Goal: Information Seeking & Learning: Learn about a topic

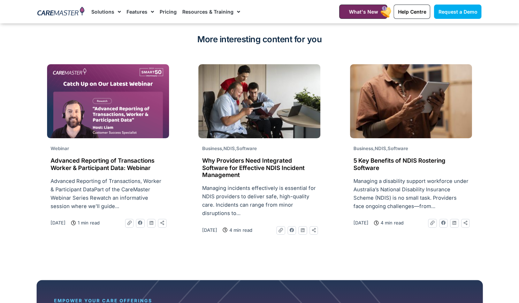
scroll to position [1567, 0]
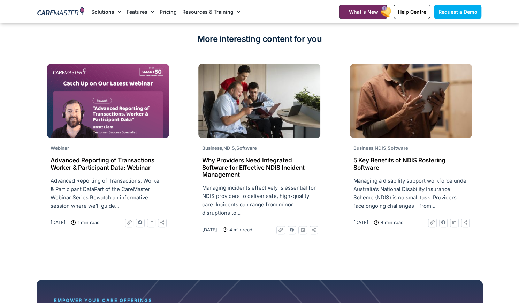
click at [131, 15] on link "Features" at bounding box center [141, 11] width 28 height 23
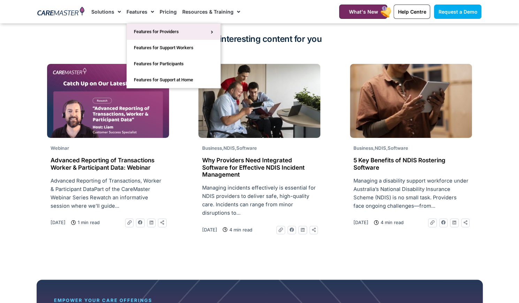
click at [204, 33] on link "Features for Providers" at bounding box center [173, 32] width 93 height 16
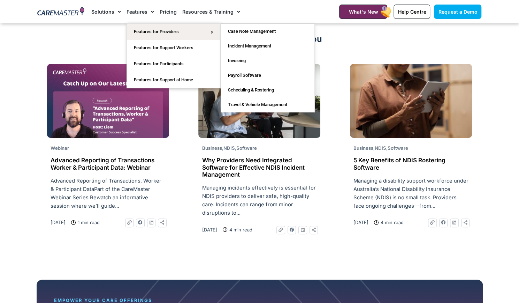
click at [218, 14] on link "Resources & Training" at bounding box center [211, 11] width 58 height 23
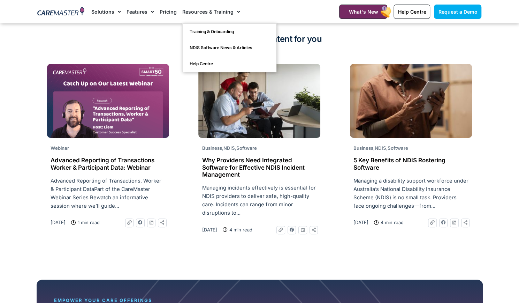
click at [108, 14] on link "Solutions" at bounding box center [106, 11] width 30 height 23
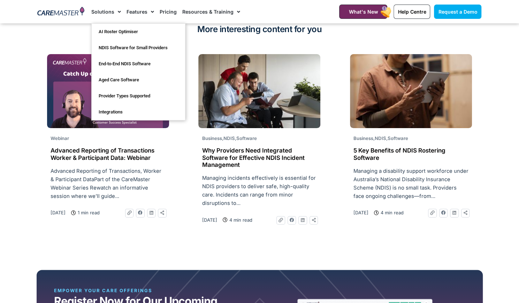
scroll to position [1578, 0]
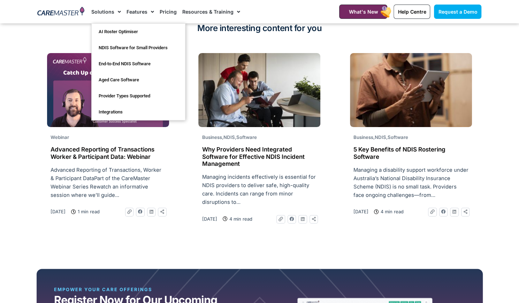
click at [140, 11] on link "Features" at bounding box center [141, 11] width 28 height 23
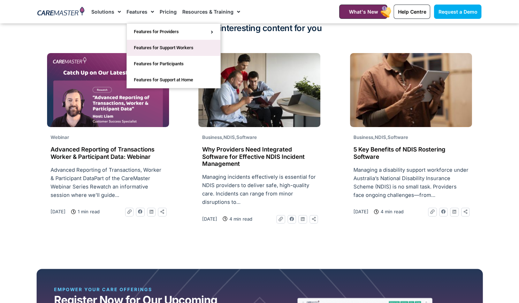
click at [180, 52] on link "Features for Support Workers" at bounding box center [173, 48] width 93 height 16
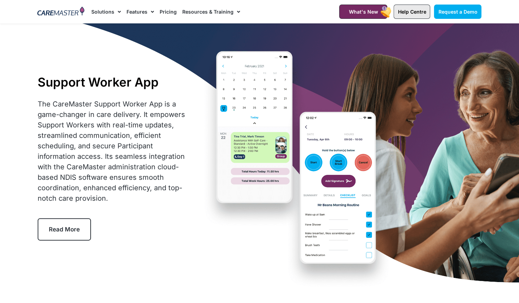
click at [414, 12] on span "Help Centre" at bounding box center [412, 12] width 28 height 6
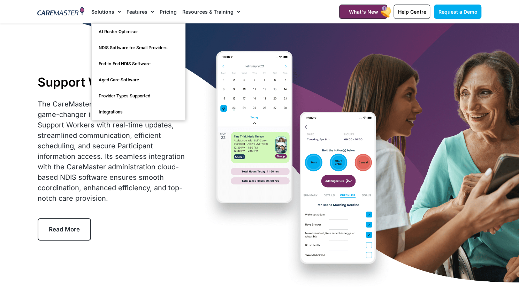
click at [140, 16] on link "Features" at bounding box center [141, 11] width 28 height 23
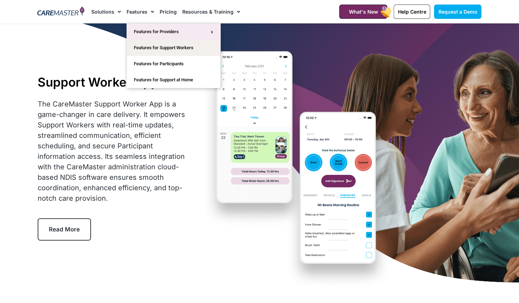
click at [198, 30] on link "Features for Providers" at bounding box center [173, 32] width 93 height 16
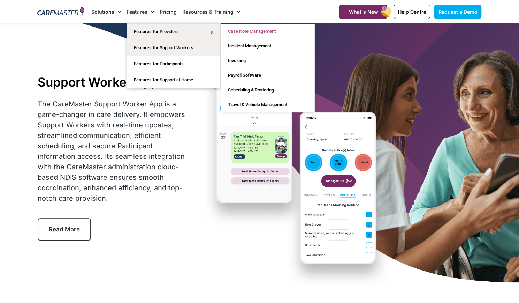
click at [270, 32] on link "Case Note Management" at bounding box center [267, 31] width 93 height 15
